Goal: Task Accomplishment & Management: Manage account settings

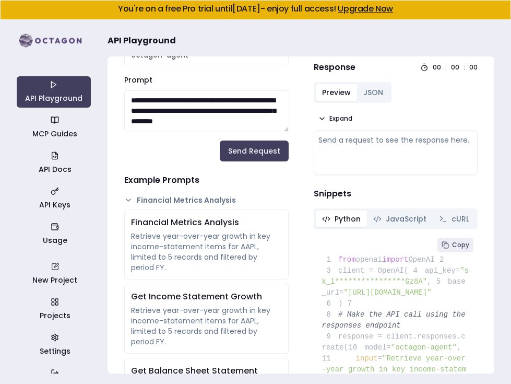
scroll to position [101, 0]
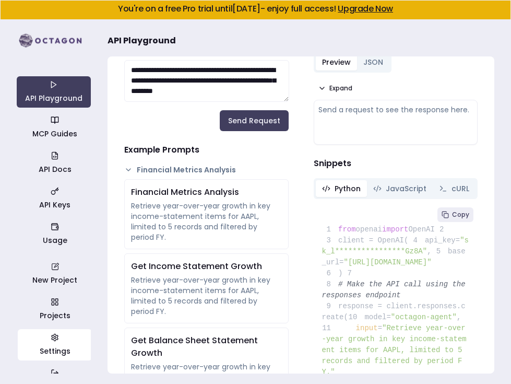
click at [44, 344] on link "Settings" at bounding box center [55, 344] width 74 height 31
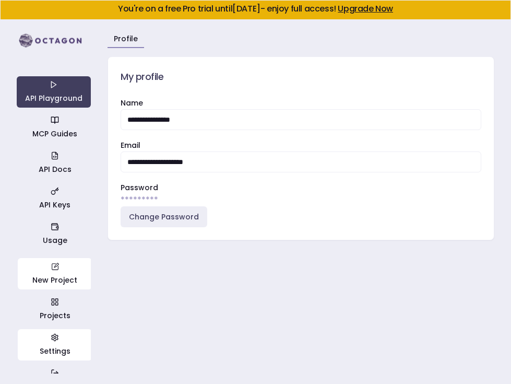
scroll to position [22, 0]
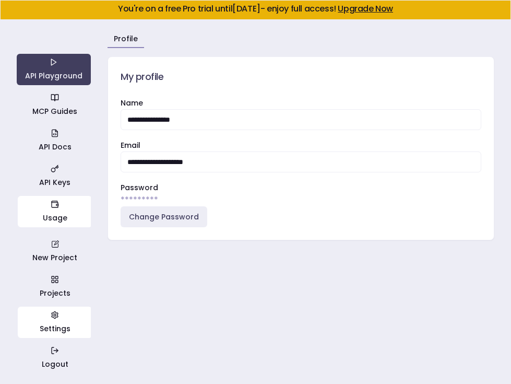
click at [52, 223] on link "Usage" at bounding box center [55, 211] width 74 height 31
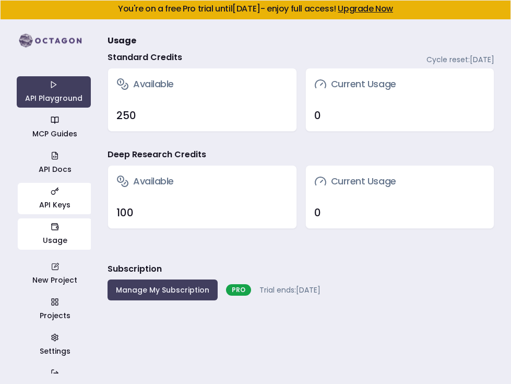
click at [46, 189] on link "API Keys" at bounding box center [55, 198] width 74 height 31
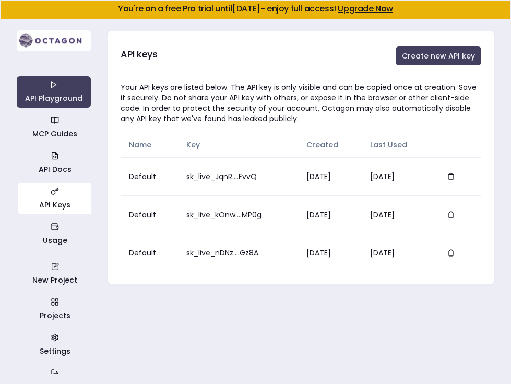
click at [50, 49] on img at bounding box center [54, 40] width 74 height 21
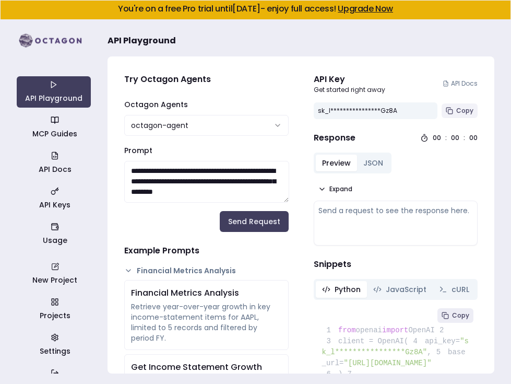
click at [461, 114] on span "Copy" at bounding box center [465, 111] width 17 height 8
click at [463, 109] on span "Copy" at bounding box center [465, 111] width 17 height 8
